Goal: Navigation & Orientation: Find specific page/section

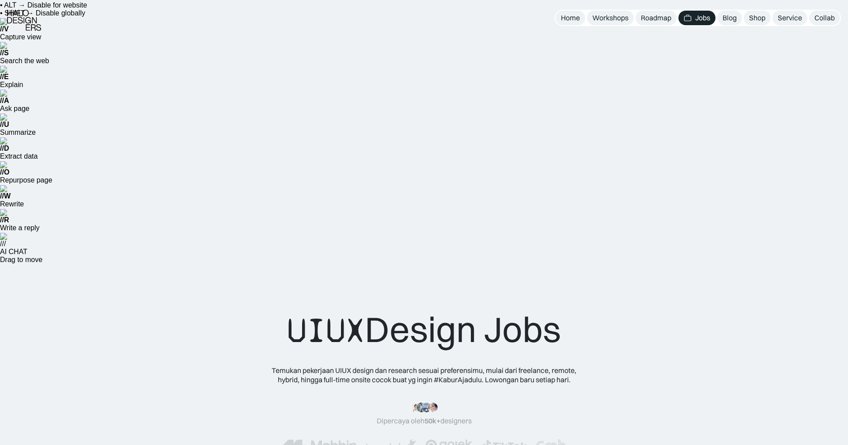
scroll to position [18, 0]
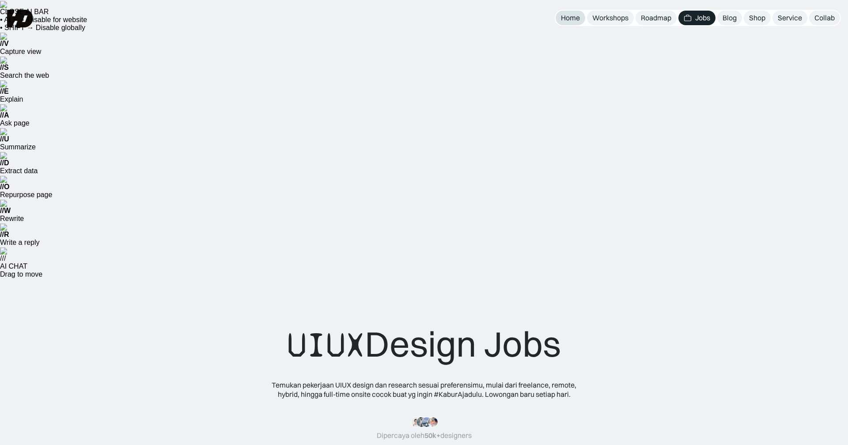
click at [567, 19] on div "Home" at bounding box center [570, 17] width 19 height 9
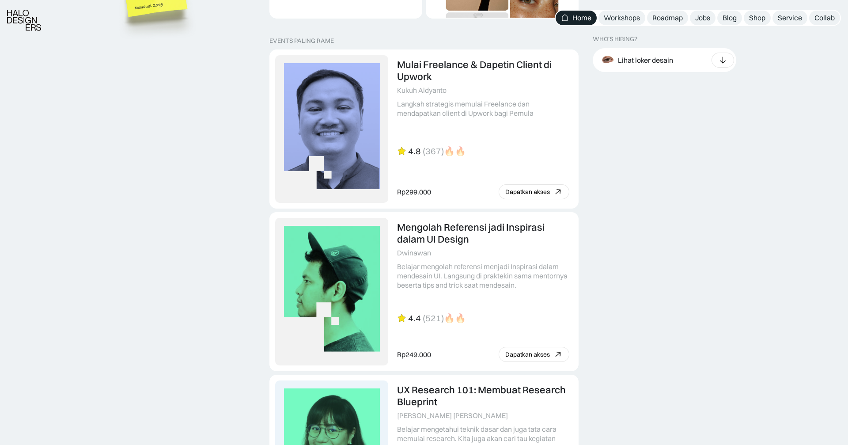
scroll to position [2141, 0]
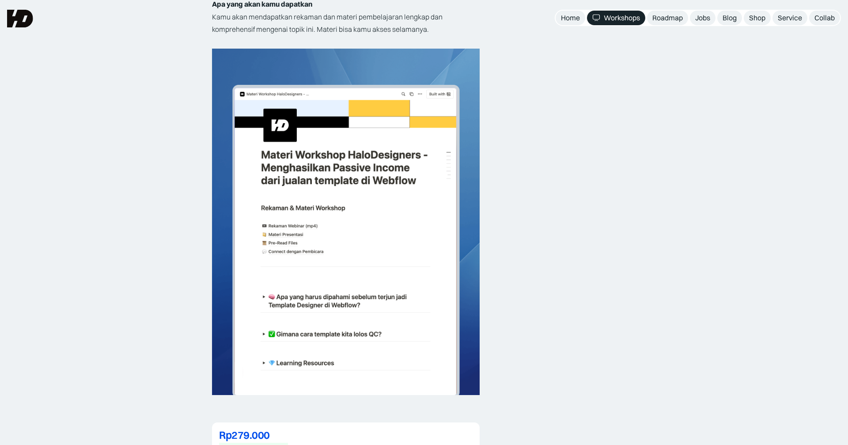
scroll to position [2027, 0]
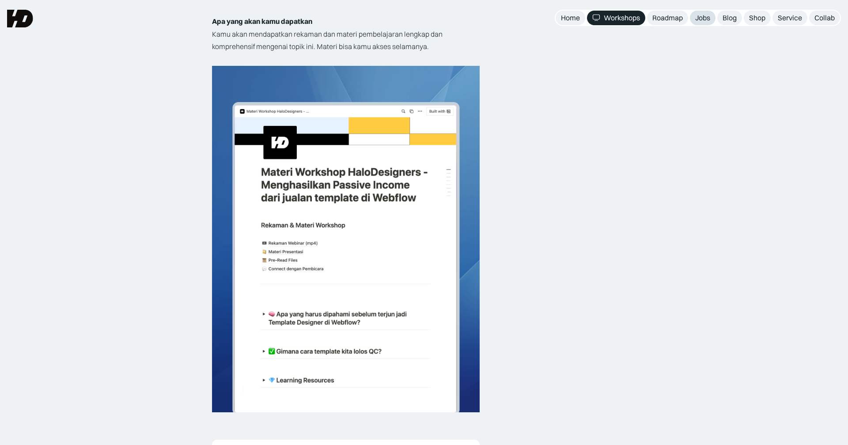
click at [703, 18] on div "Jobs" at bounding box center [702, 17] width 15 height 9
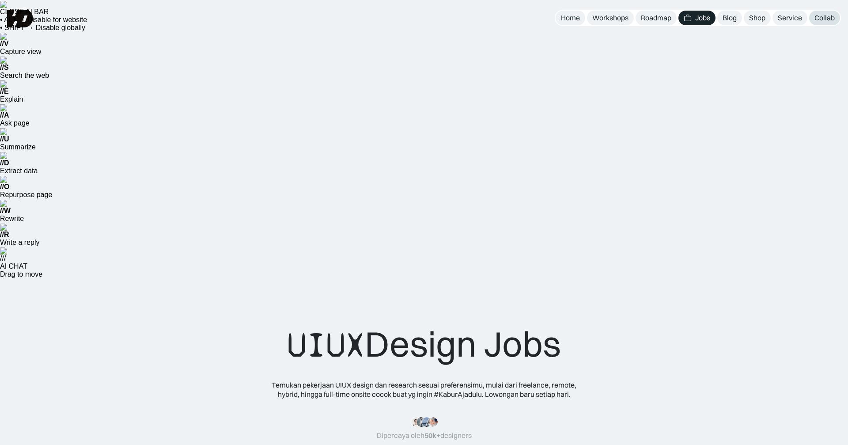
click at [829, 19] on div "Collab" at bounding box center [824, 17] width 20 height 9
